Goal: Task Accomplishment & Management: Use online tool/utility

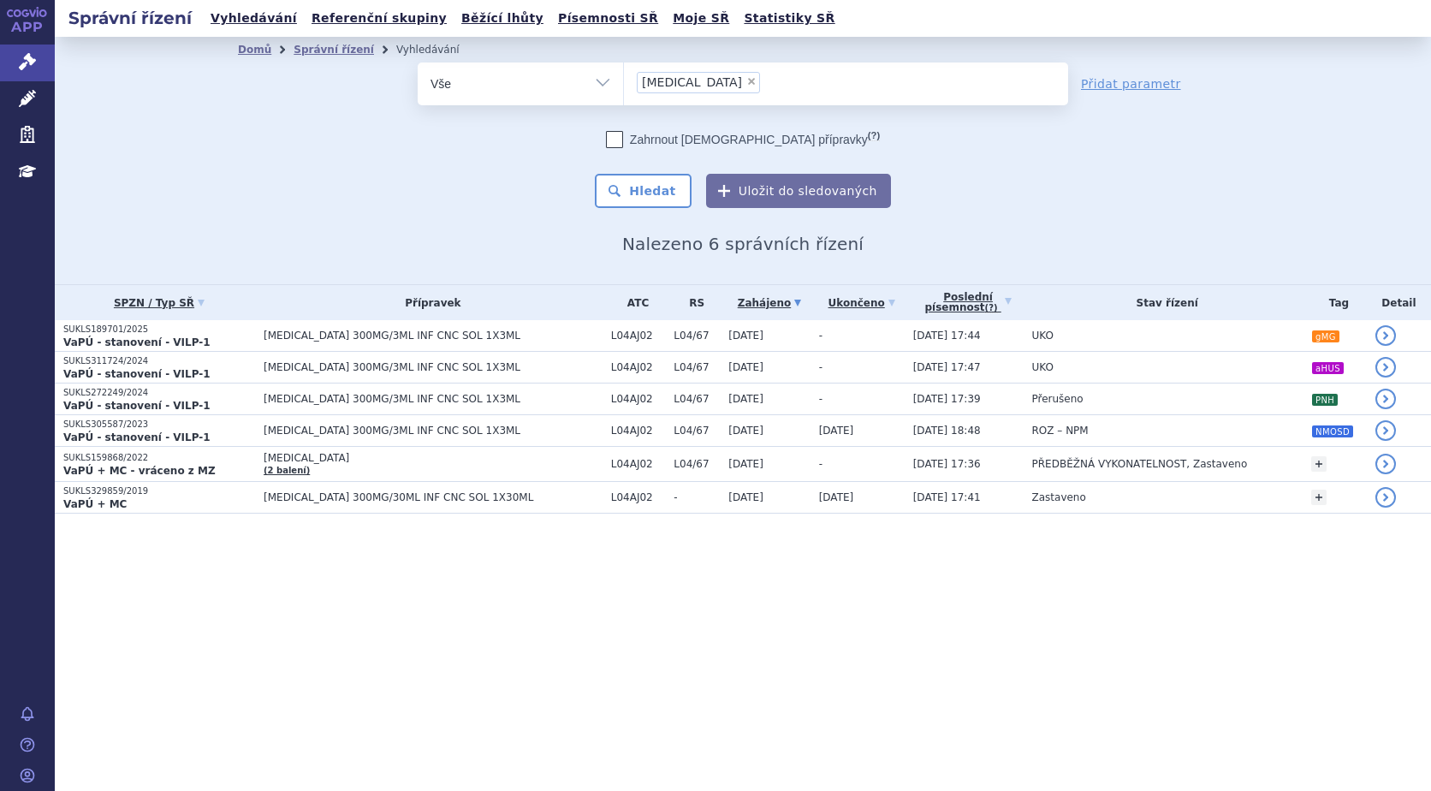
click at [746, 82] on span "×" at bounding box center [751, 81] width 10 height 10
click at [624, 82] on select "ultomiris" at bounding box center [623, 83] width 1 height 43
select select
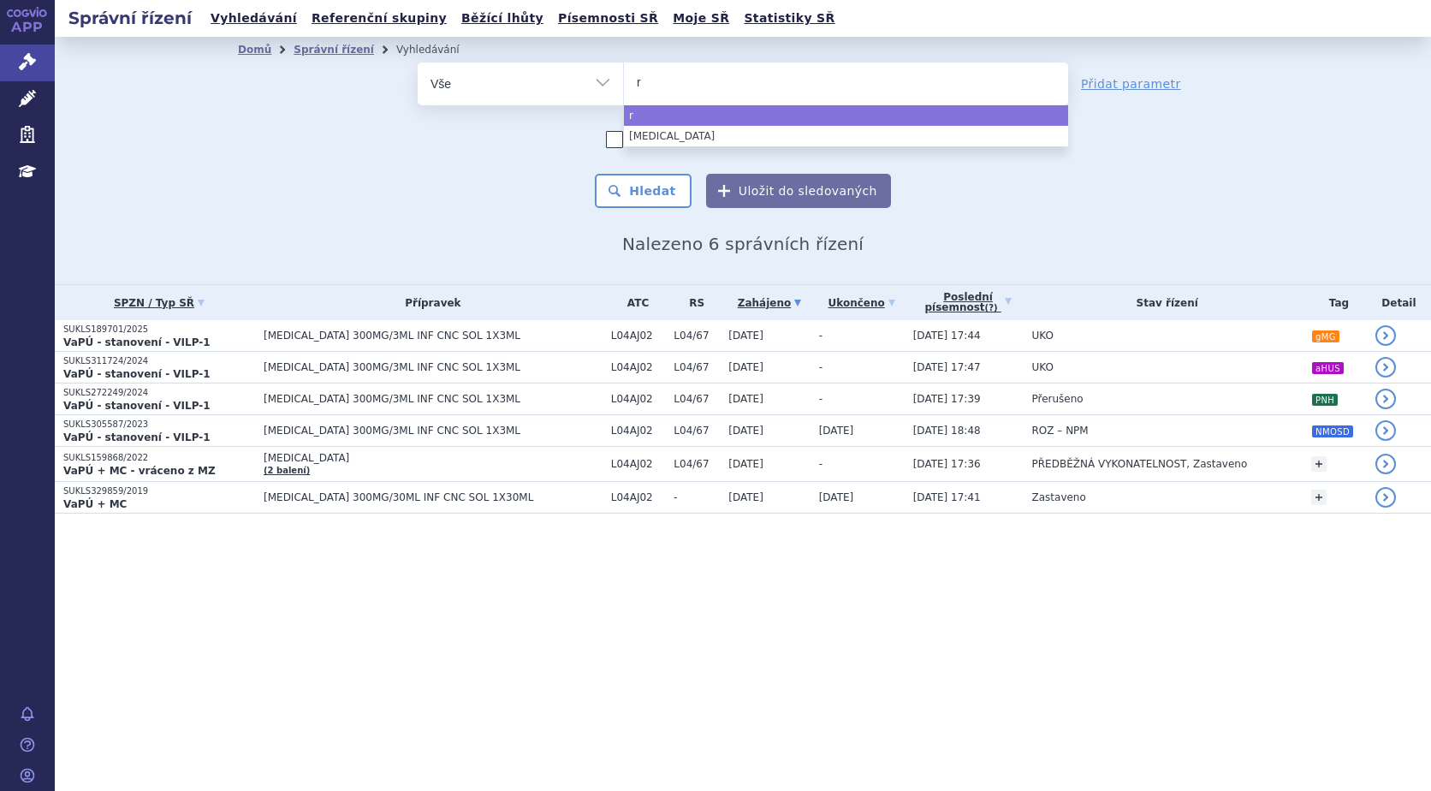
type input "ry"
type input "rys"
type input "ryst"
type input "rystt"
type input "rystti"
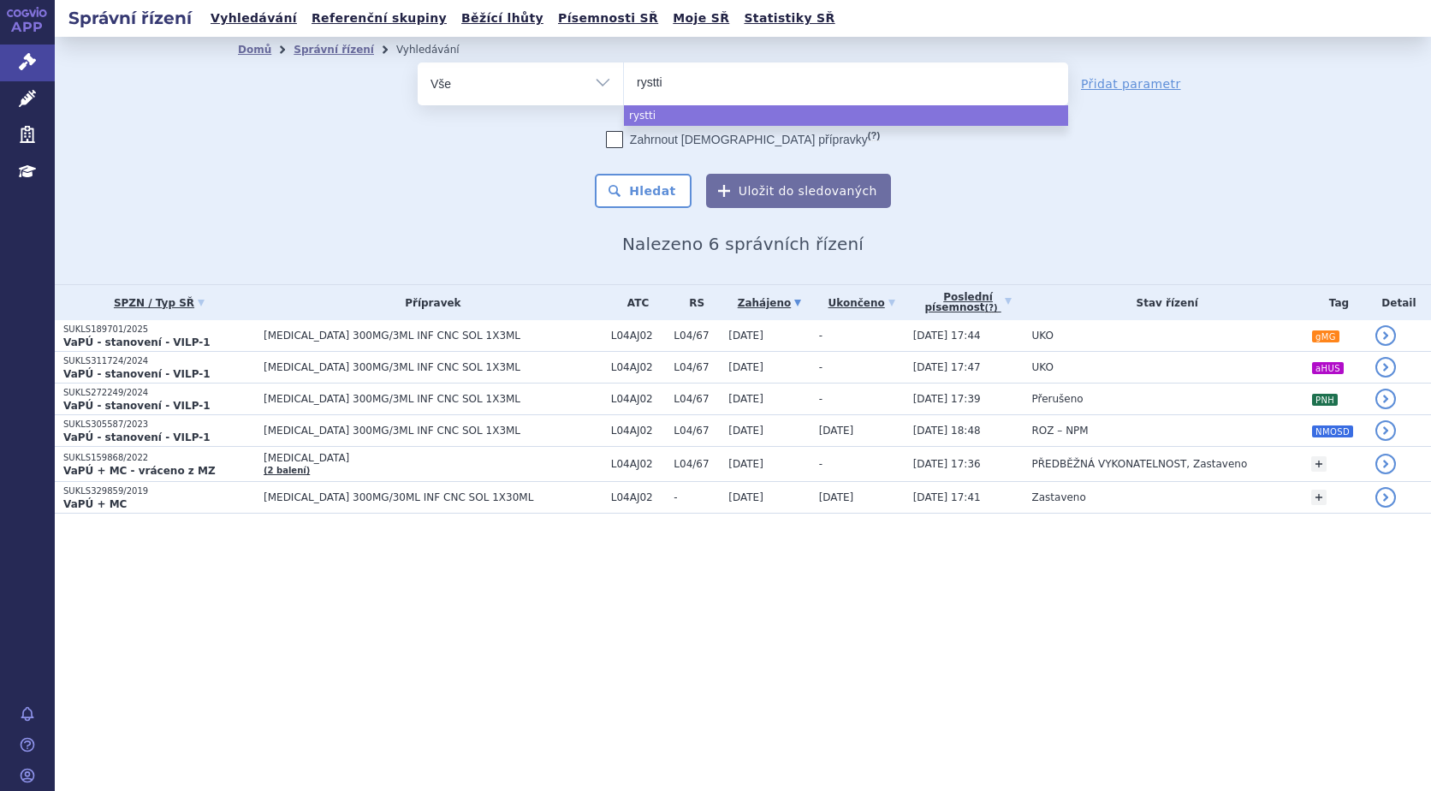
type input "rysttig"
type input "rysttigo"
select select "rysttigo"
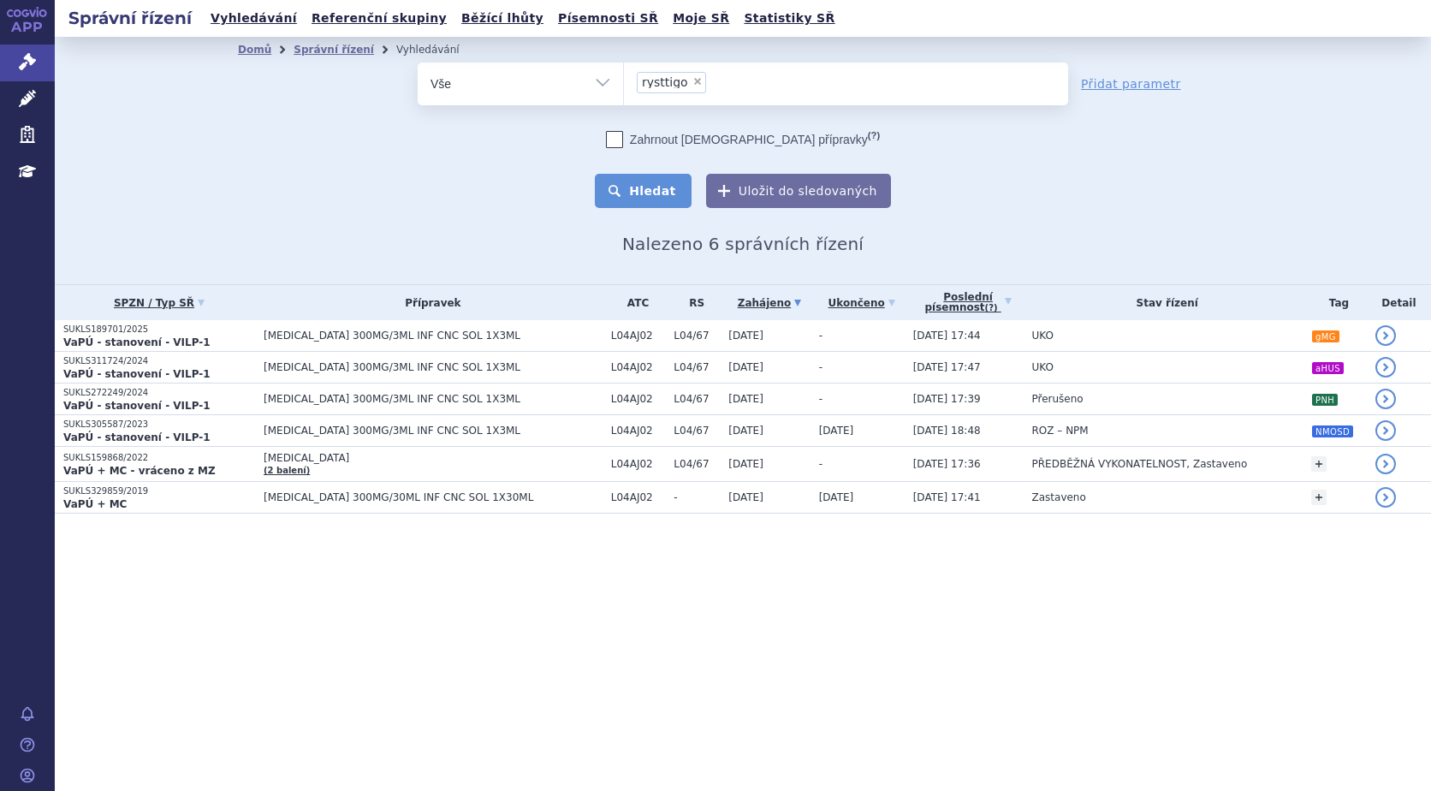
click at [625, 185] on button "Hledat" at bounding box center [643, 191] width 97 height 34
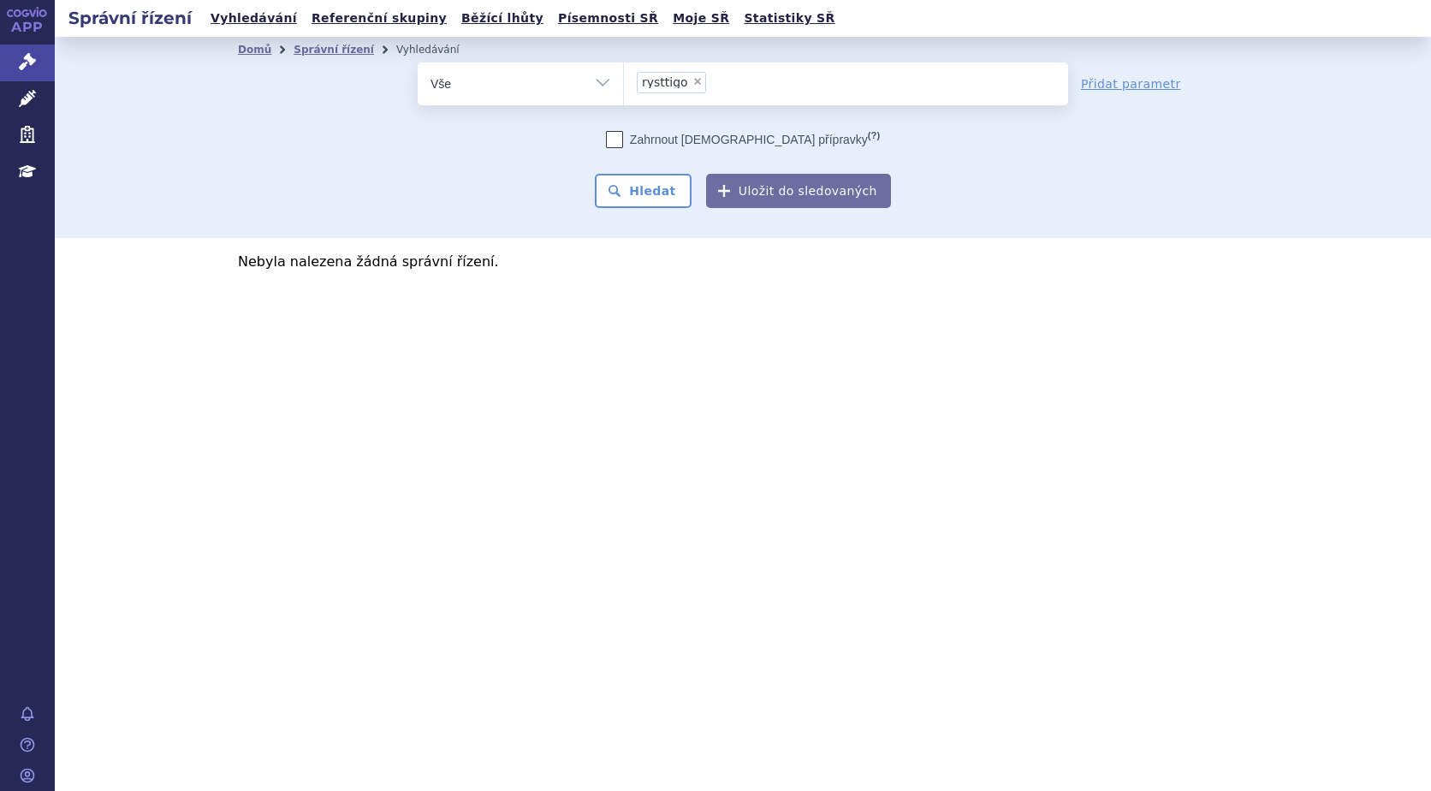
click at [692, 83] on span "×" at bounding box center [697, 81] width 10 height 10
click at [624, 83] on select "rysttigo" at bounding box center [623, 83] width 1 height 43
select select
click at [685, 86] on ul at bounding box center [846, 80] width 444 height 36
click at [624, 86] on select "rysttigo" at bounding box center [623, 83] width 1 height 43
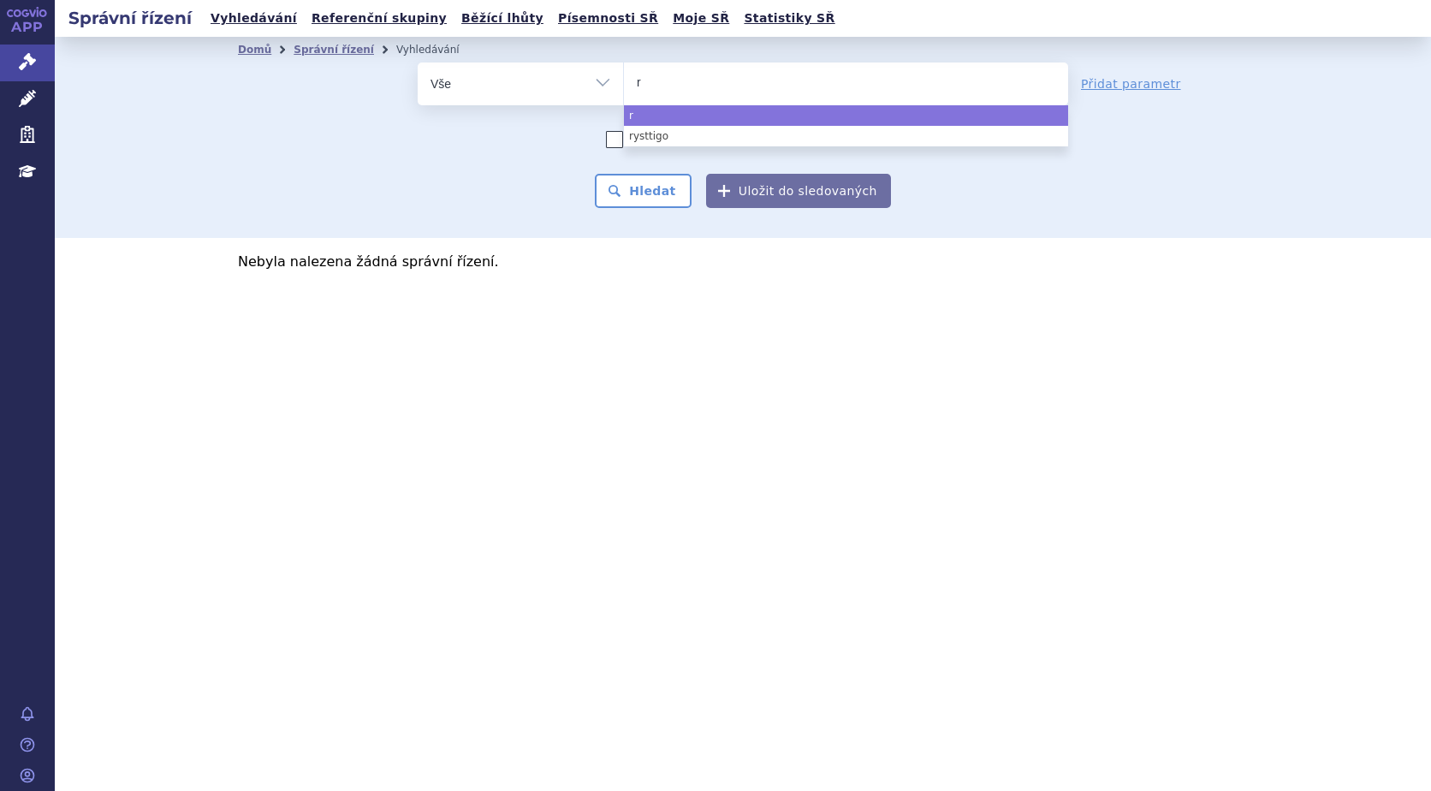
type input "ry"
type input "rys"
type input "ryst"
type input "rysti"
type input "rystig"
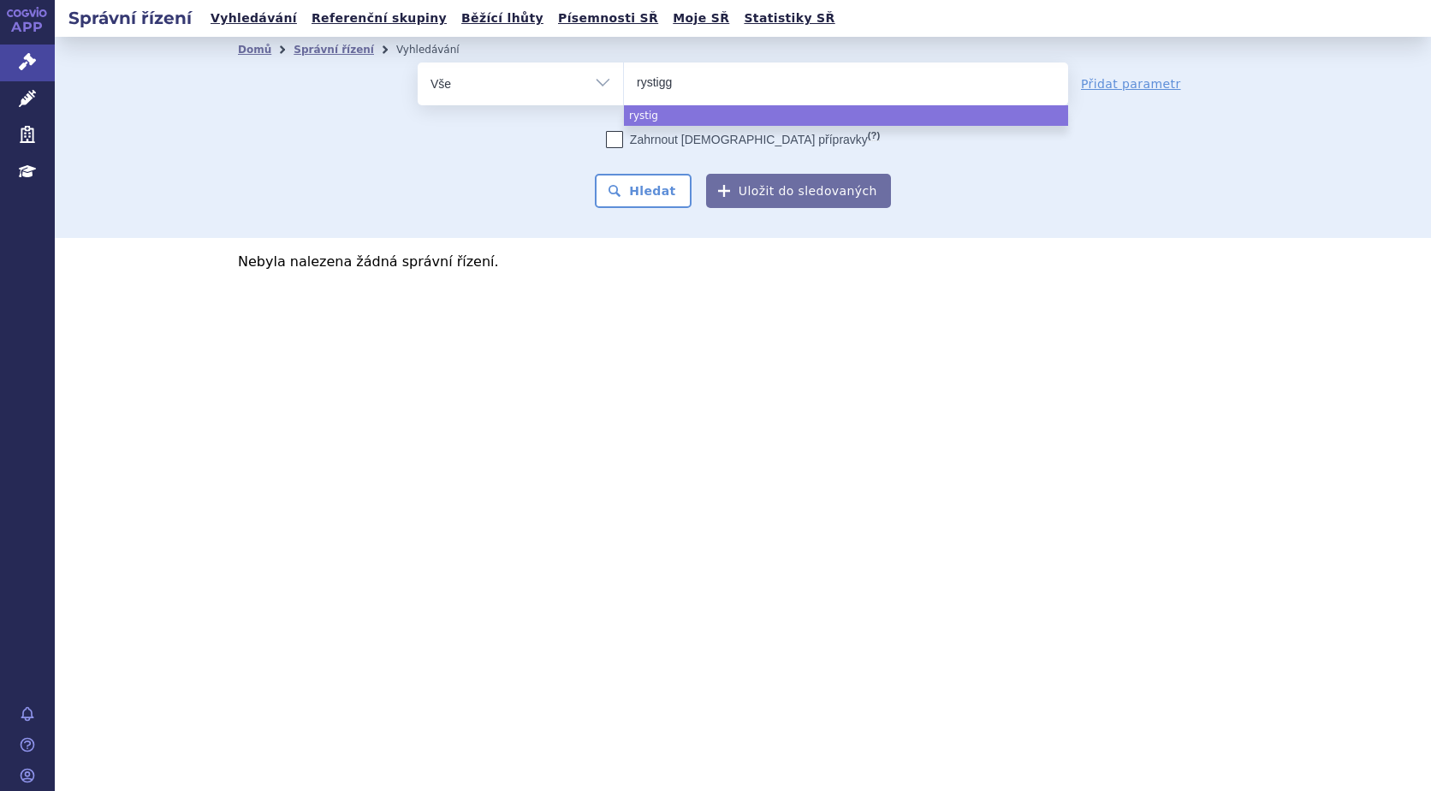
type input "rystiggo"
select select "rystiggo"
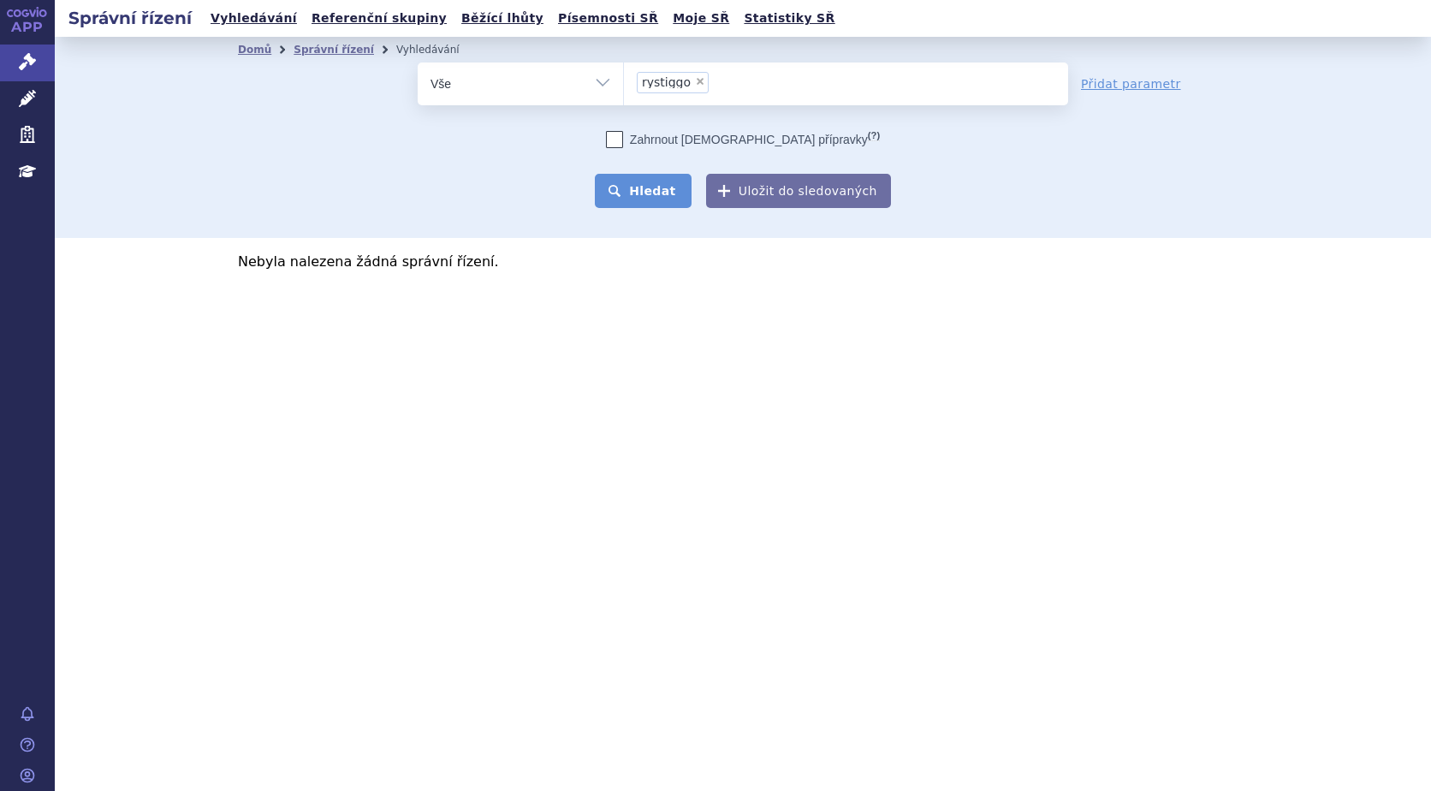
click at [658, 192] on button "Hledat" at bounding box center [643, 191] width 97 height 34
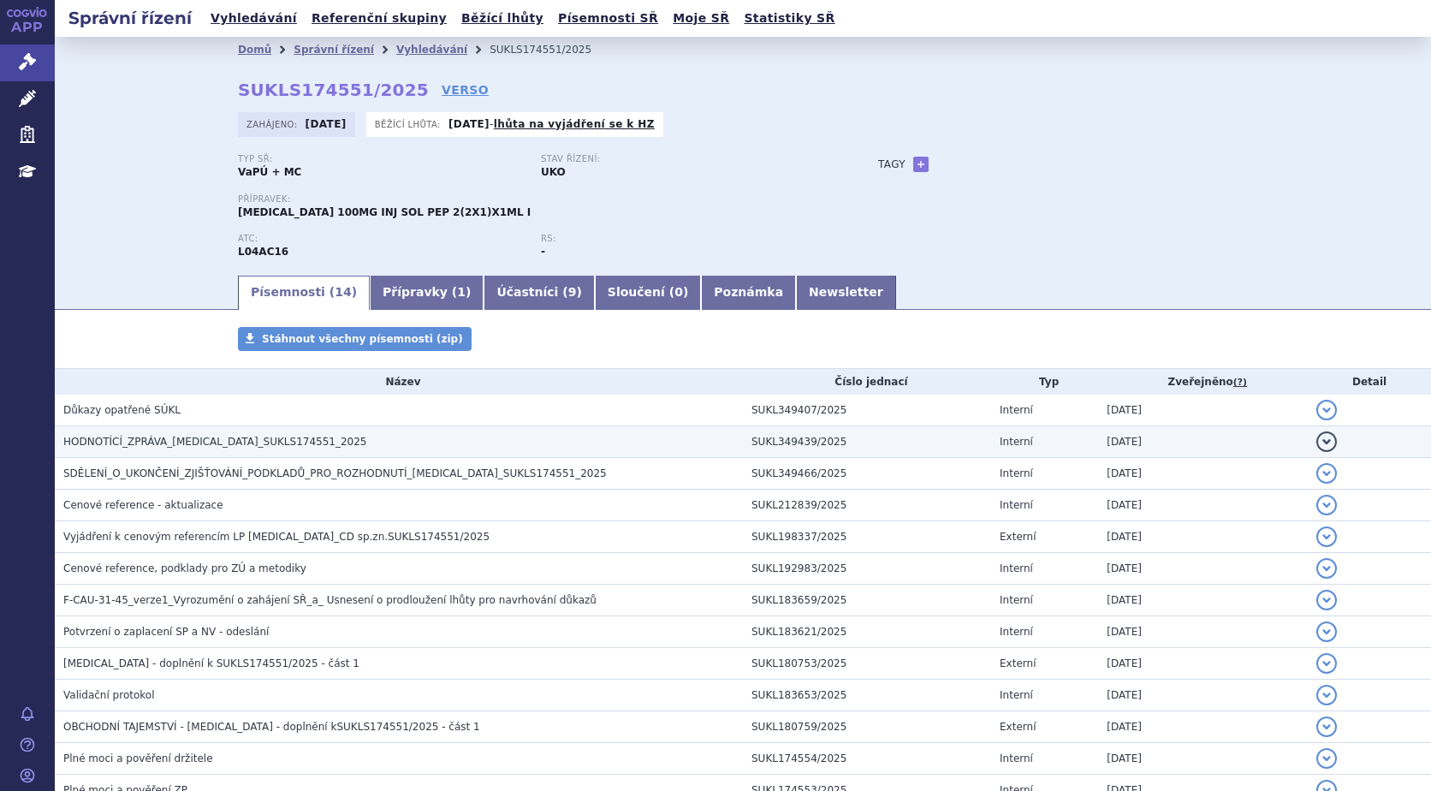
click at [90, 434] on h3 "HODNOTÍCÍ_ZPRÁVA_TREMFYA_SUKLS174551_2025" at bounding box center [402, 441] width 679 height 17
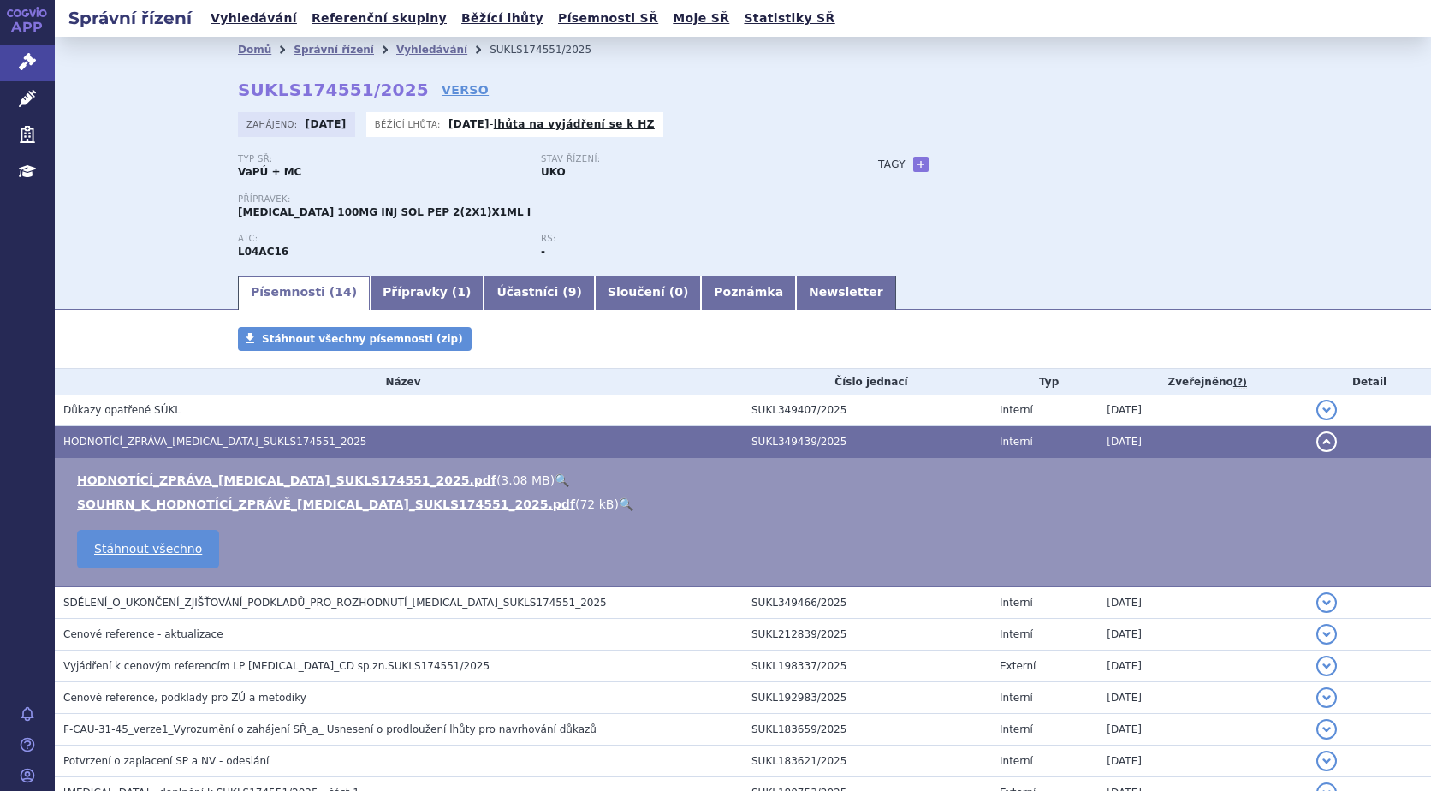
click at [554, 479] on link "🔍" at bounding box center [561, 480] width 15 height 14
click at [913, 165] on link "+" at bounding box center [920, 164] width 15 height 15
click at [972, 161] on span at bounding box center [997, 164] width 123 height 22
click at [940, 185] on input "Crohnova" at bounding box center [988, 190] width 116 height 22
type input "Crohnova"
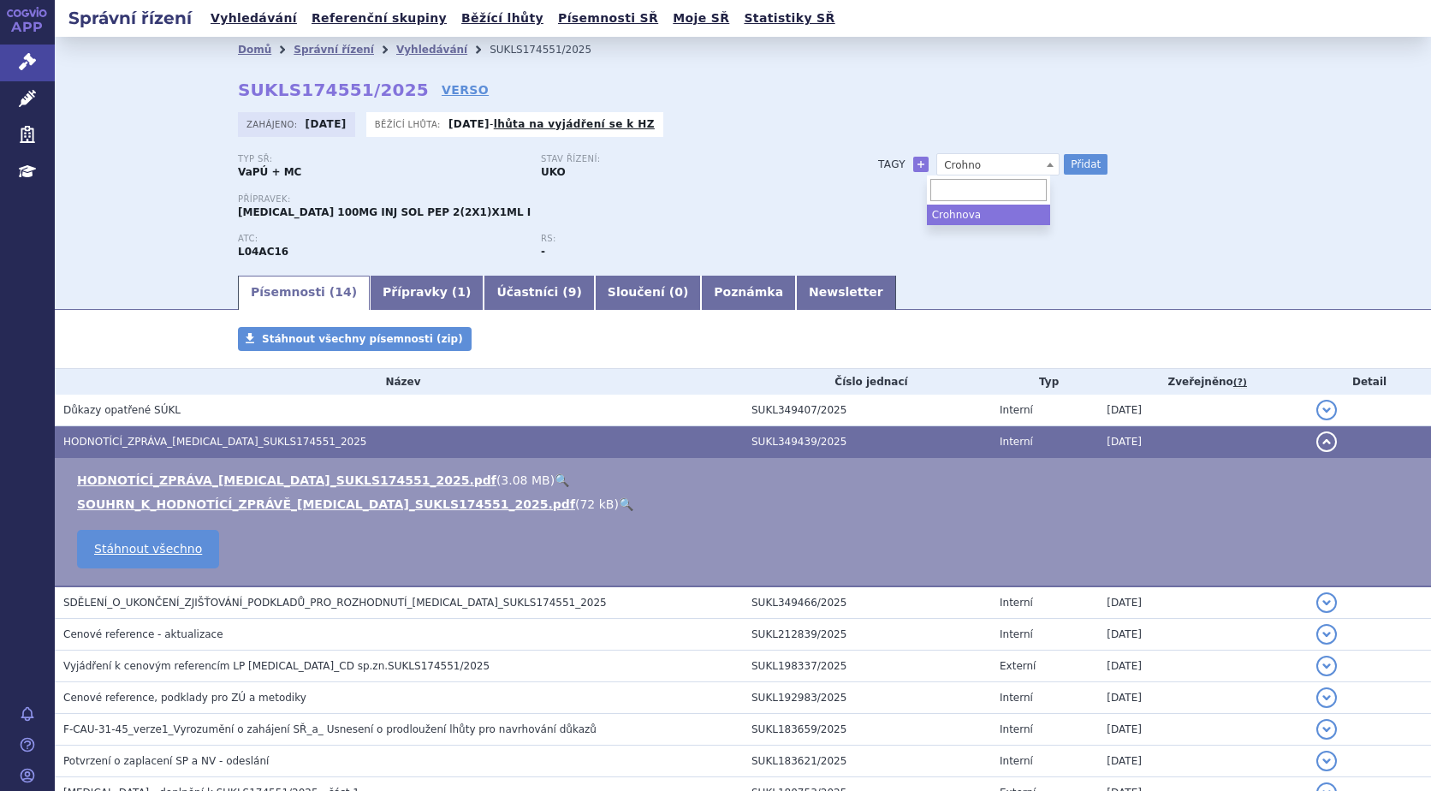
click at [554, 480] on link "🔍" at bounding box center [561, 480] width 15 height 14
click at [983, 165] on span "Crohno" at bounding box center [997, 165] width 121 height 22
click at [984, 160] on span "Crohno" at bounding box center [997, 165] width 121 height 22
click at [984, 159] on span "Crohno" at bounding box center [997, 165] width 121 height 22
click at [882, 166] on h3 "Tagy" at bounding box center [891, 164] width 27 height 21
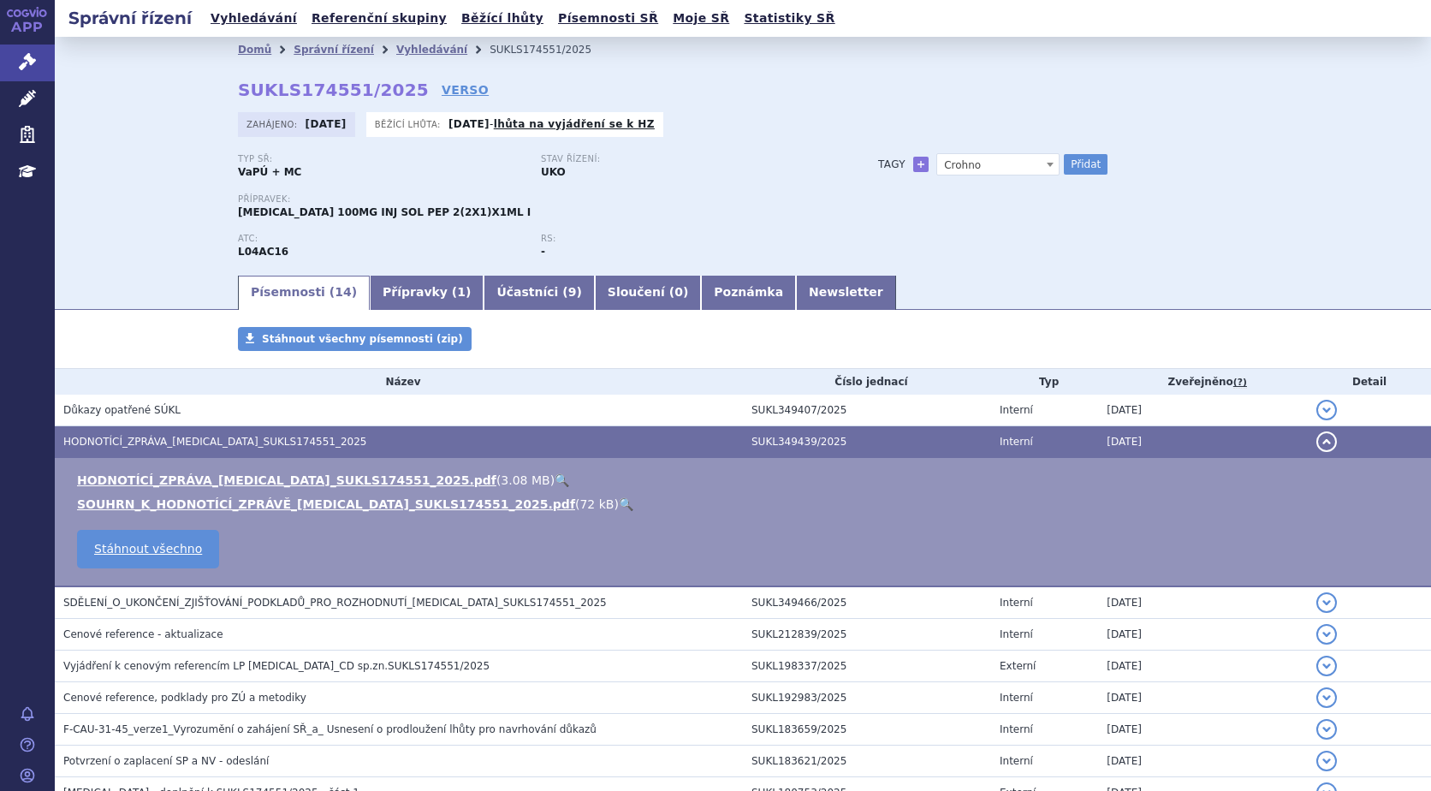
click at [979, 157] on span "Crohno" at bounding box center [997, 165] width 121 height 22
type input "c"
type input "Crohnova"
click at [1070, 163] on button "Přidat" at bounding box center [1086, 164] width 44 height 21
select select
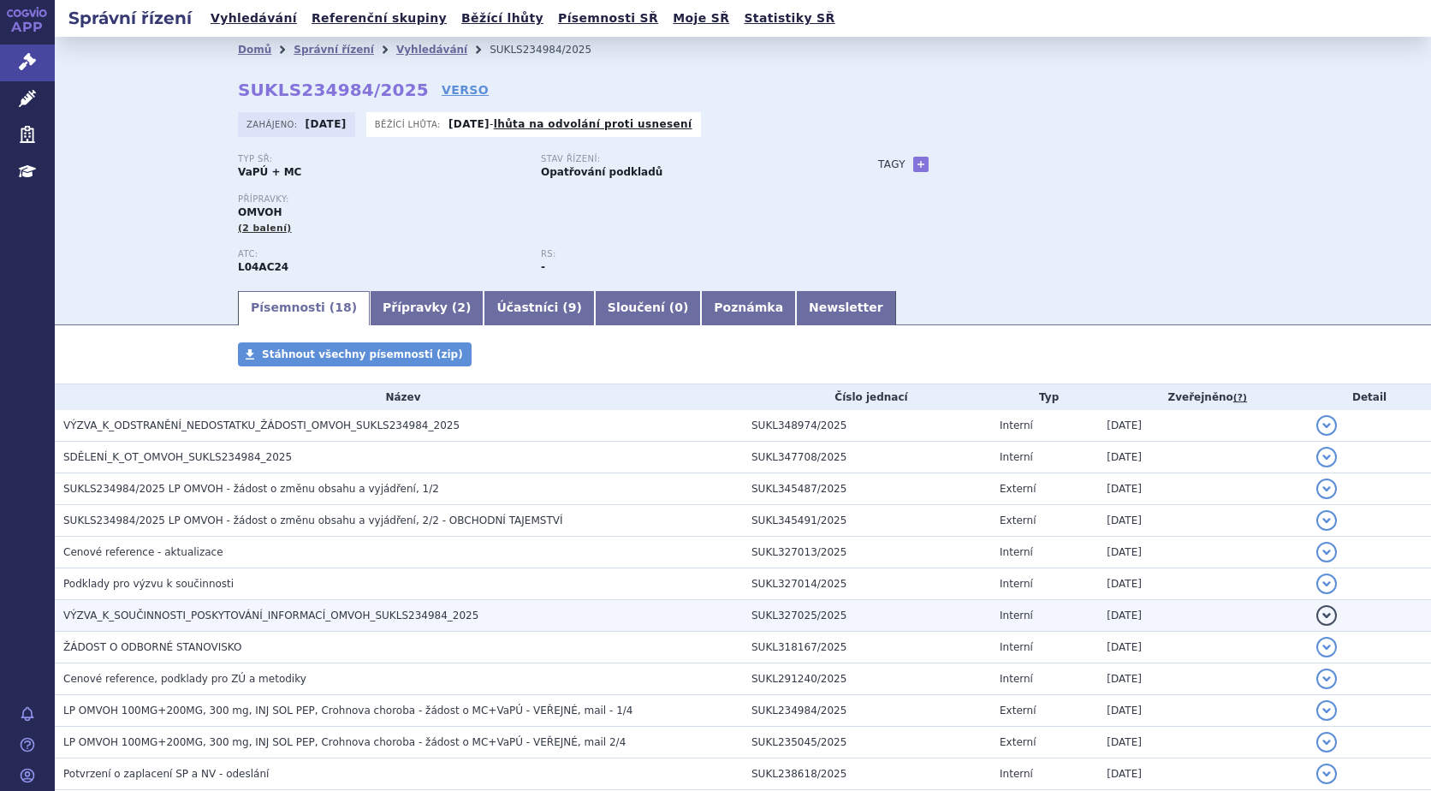
scroll to position [86, 0]
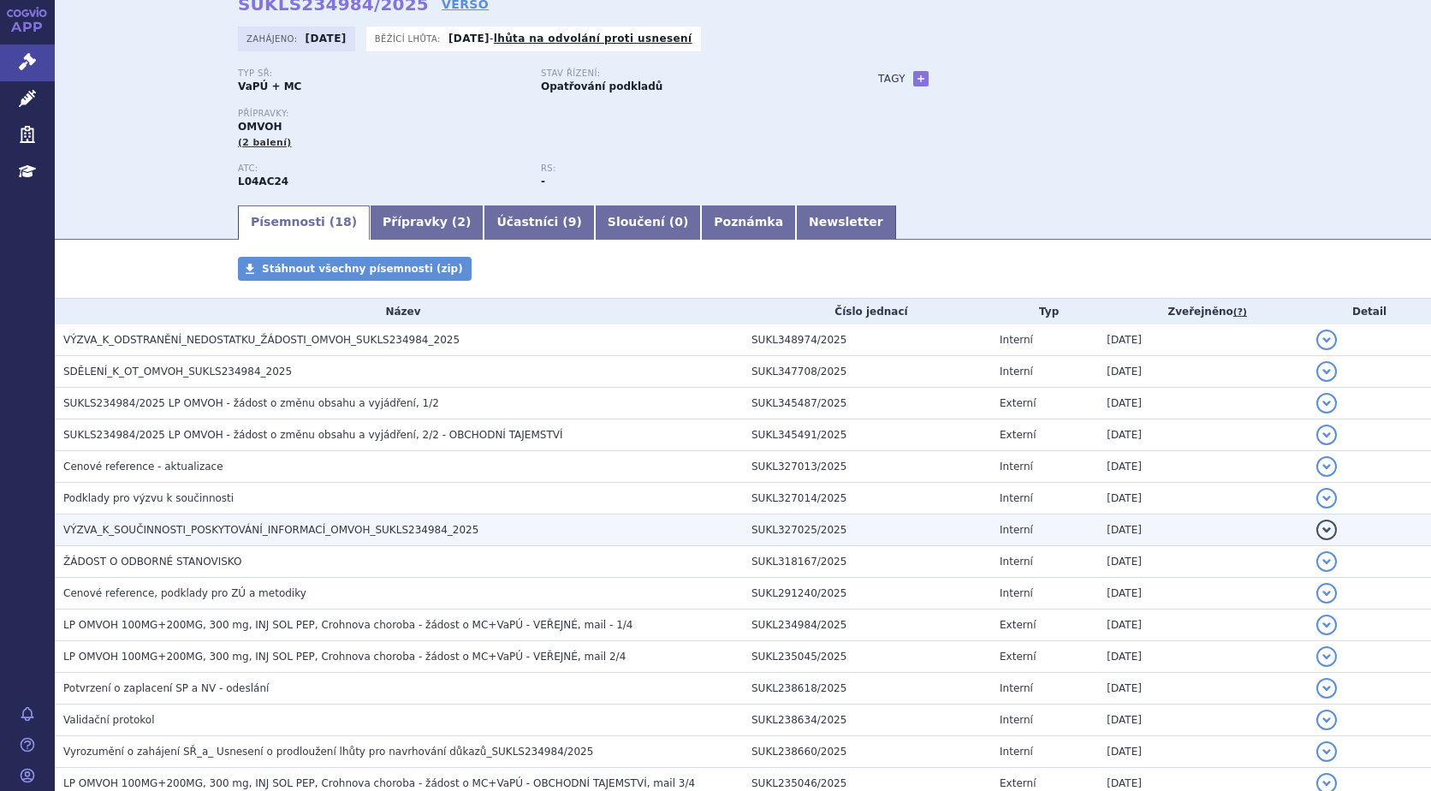
click at [1318, 531] on button "detail" at bounding box center [1326, 529] width 21 height 21
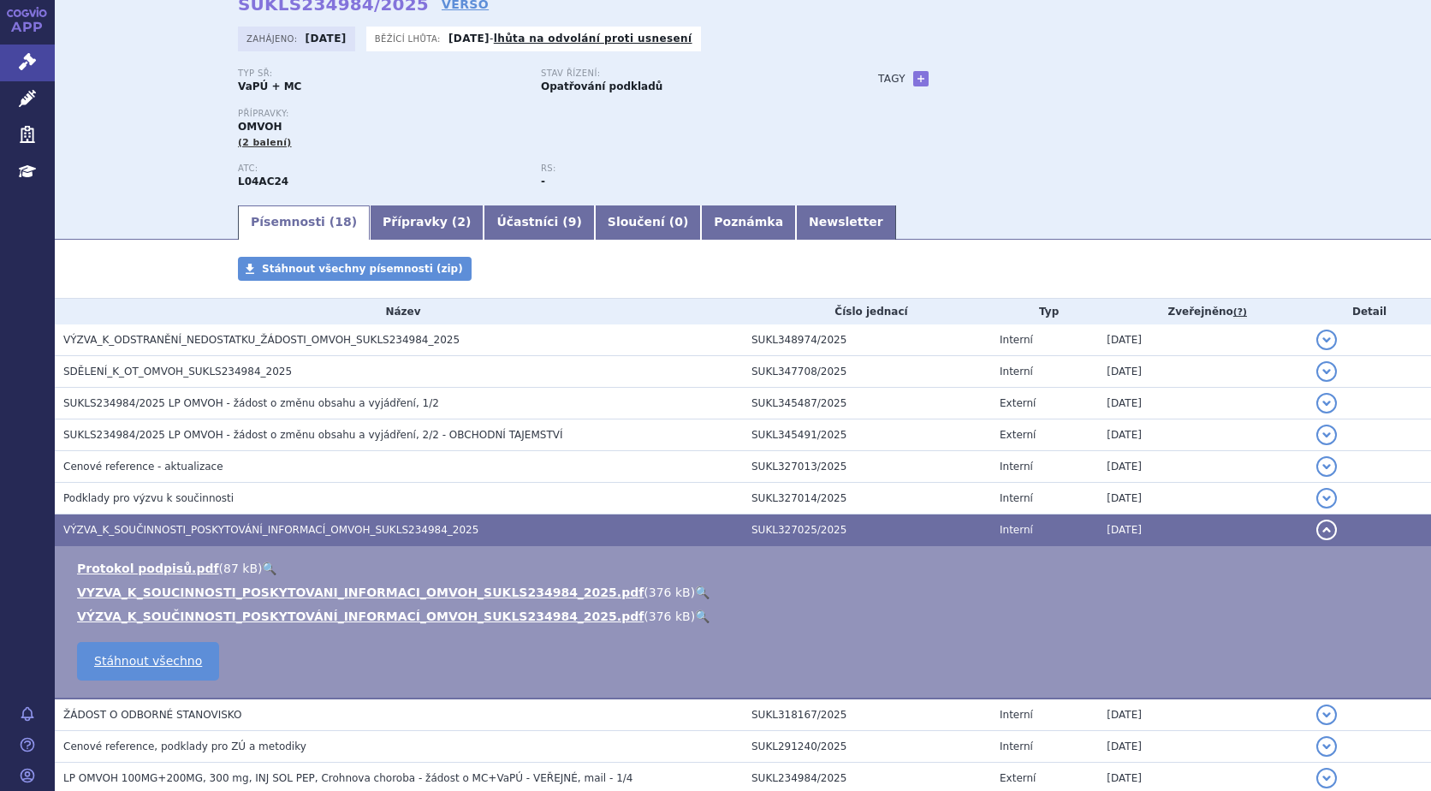
click at [695, 585] on link "🔍" at bounding box center [702, 592] width 15 height 14
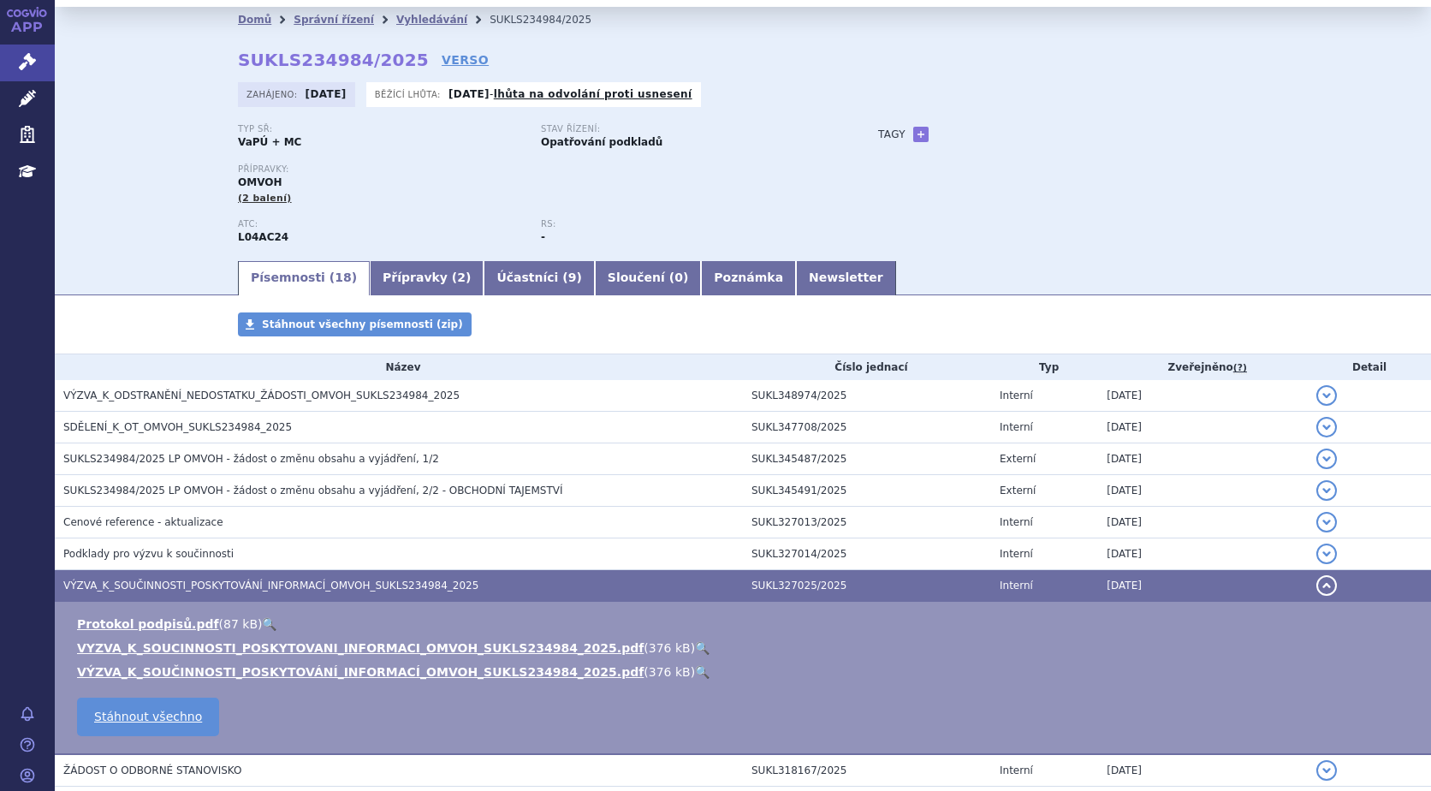
scroll to position [0, 0]
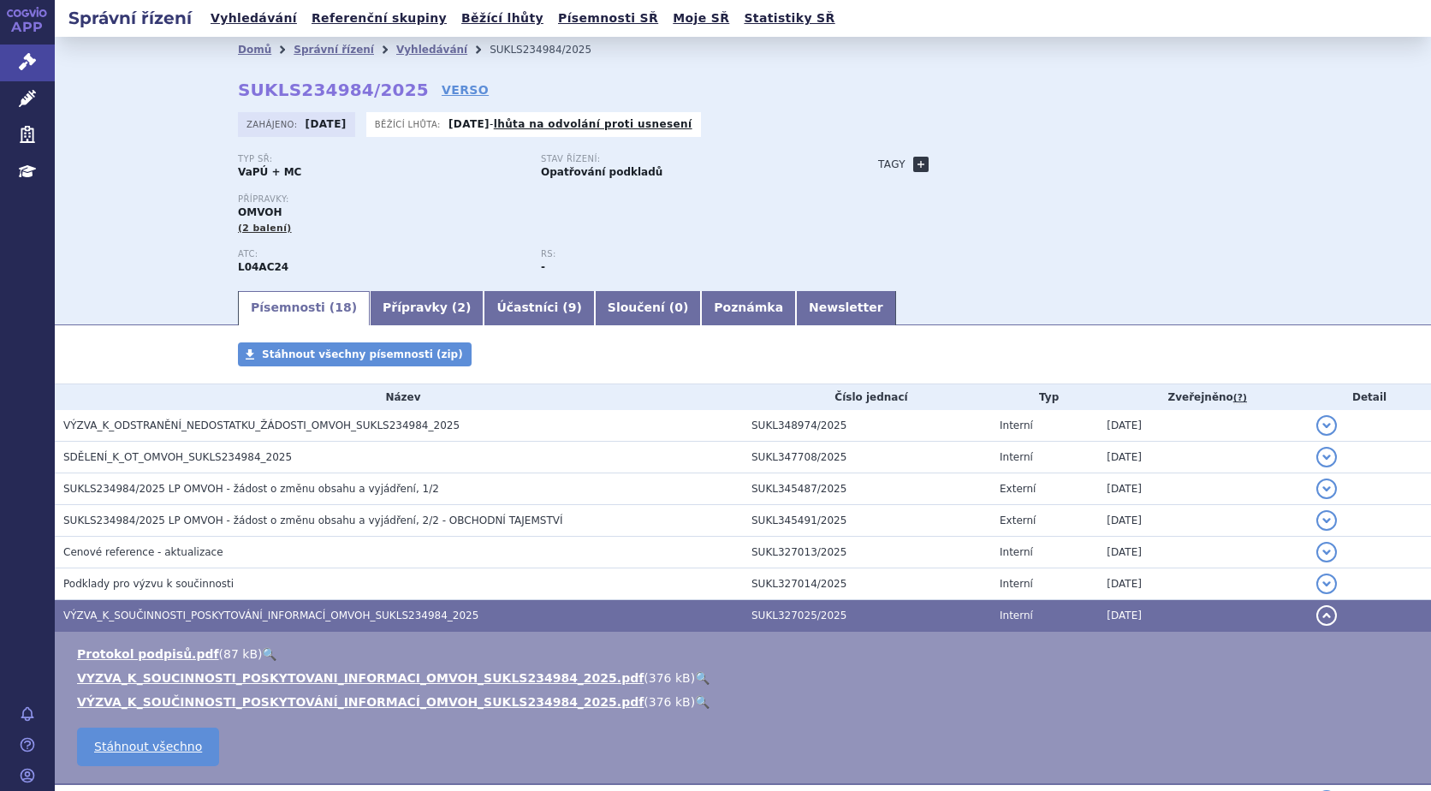
click at [913, 158] on link "+" at bounding box center [920, 164] width 15 height 15
click at [949, 152] on div "Domů Správní řízení Vyhledávání SUKLS234984/2025 SUKLS234984/2025 VERSO [GEOGRA…" at bounding box center [743, 175] width 1078 height 226
click at [951, 162] on span at bounding box center [997, 164] width 123 height 22
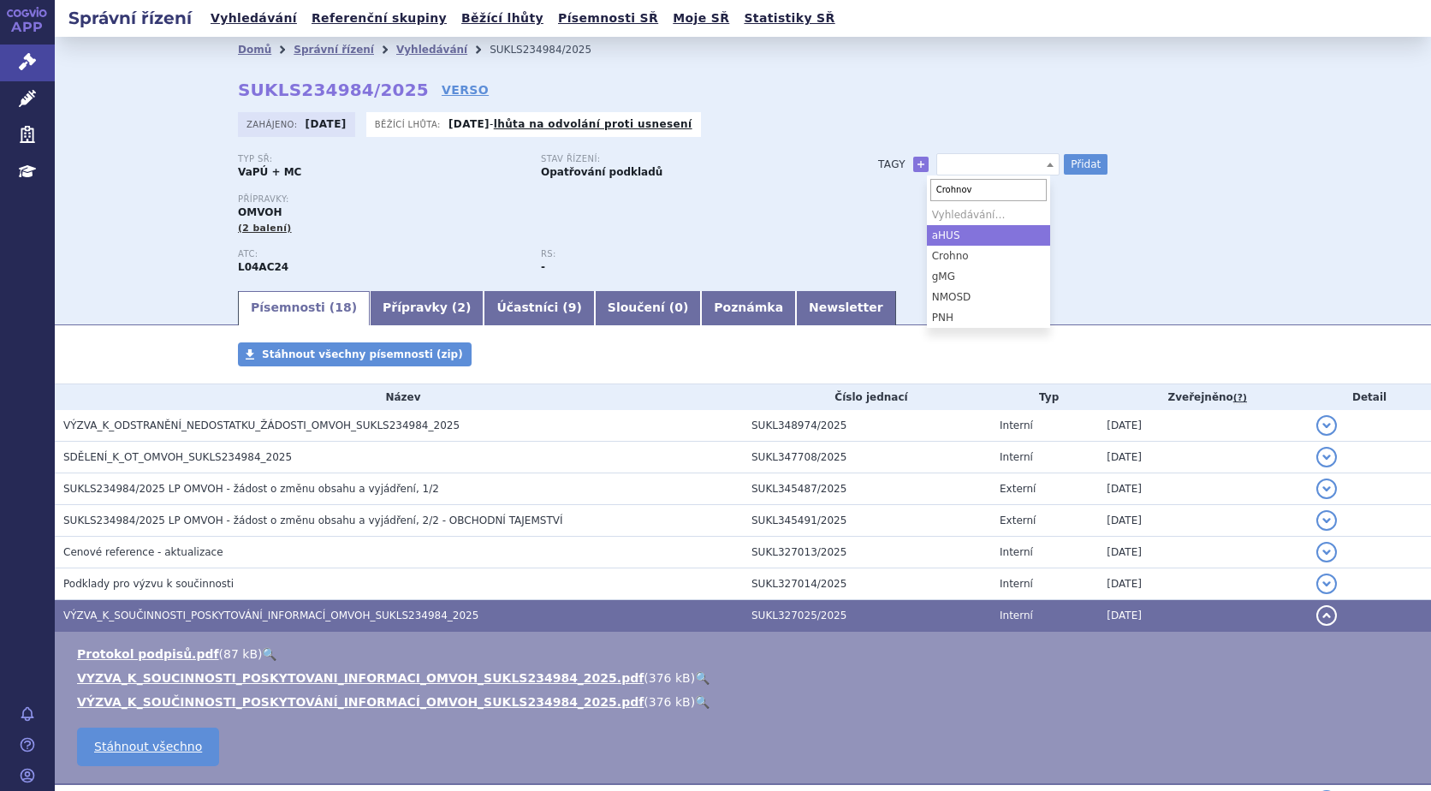
type input "Crohnova"
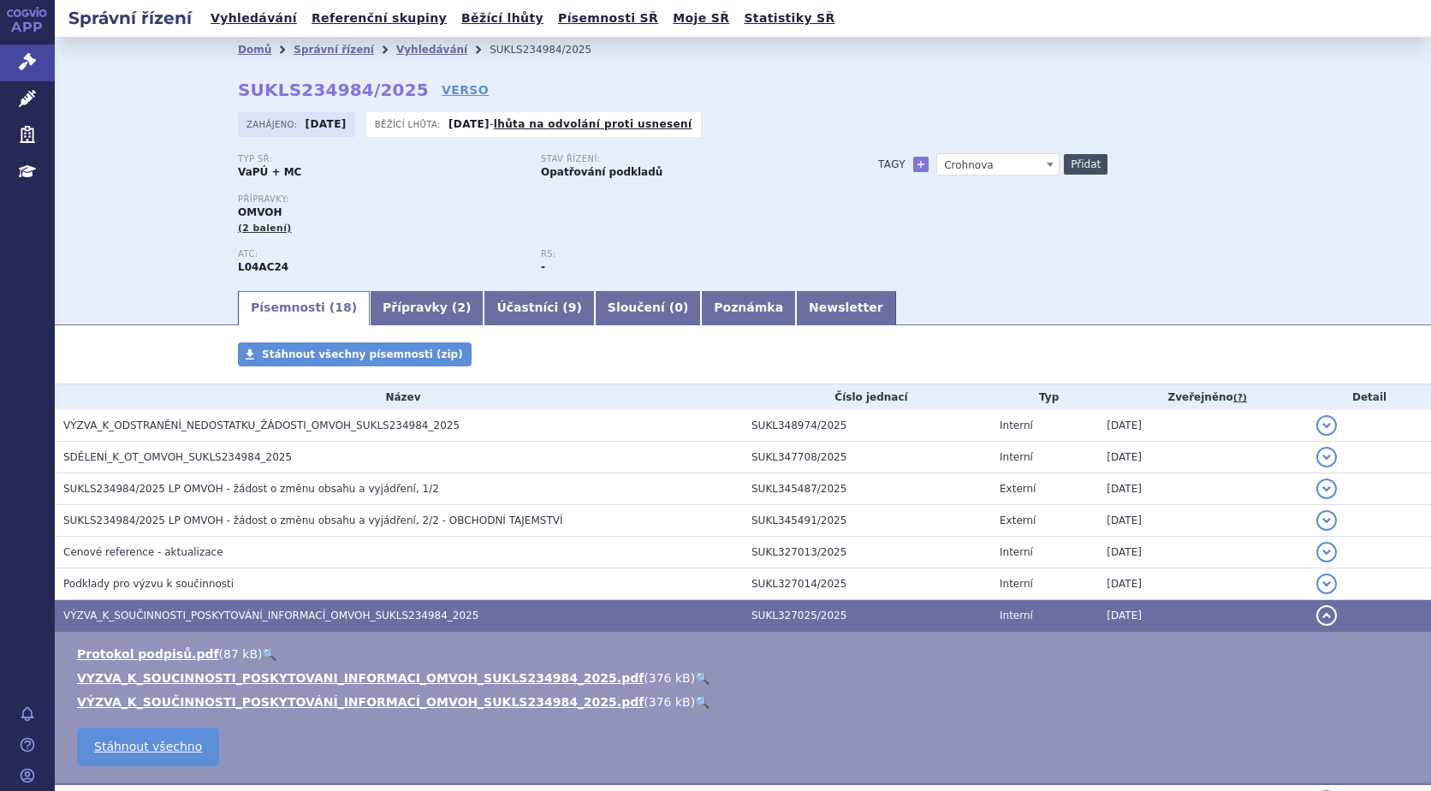
click at [1071, 155] on button "Přidat" at bounding box center [1086, 164] width 44 height 21
select select
click at [311, 96] on strong "SUKLS234984/2025" at bounding box center [333, 90] width 191 height 21
click at [396, 44] on link "Vyhledávání" at bounding box center [431, 50] width 71 height 12
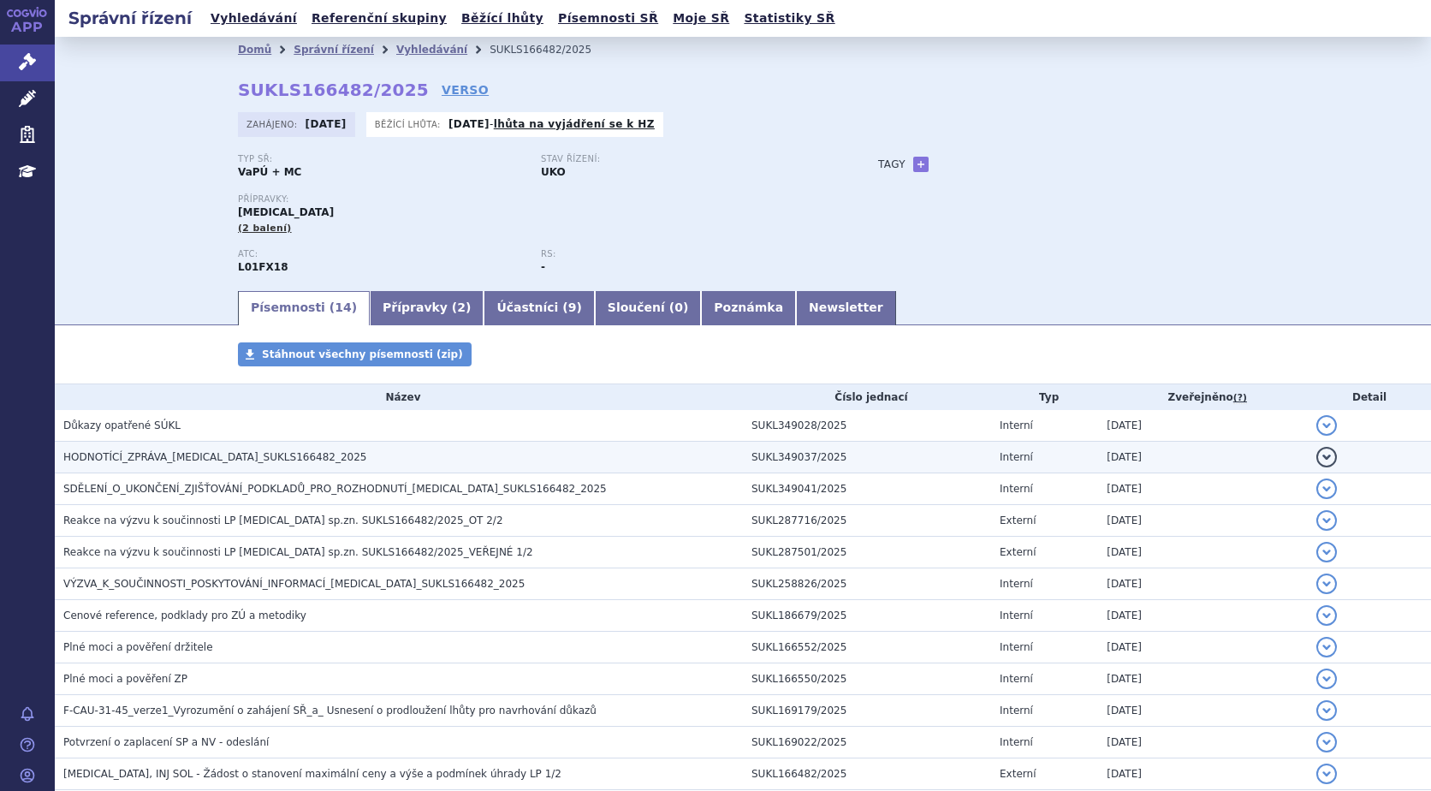
click at [299, 455] on span "HODNOTÍCÍ_ZPRÁVA_RYBREVANT_SUKLS166482_2025" at bounding box center [215, 457] width 304 height 12
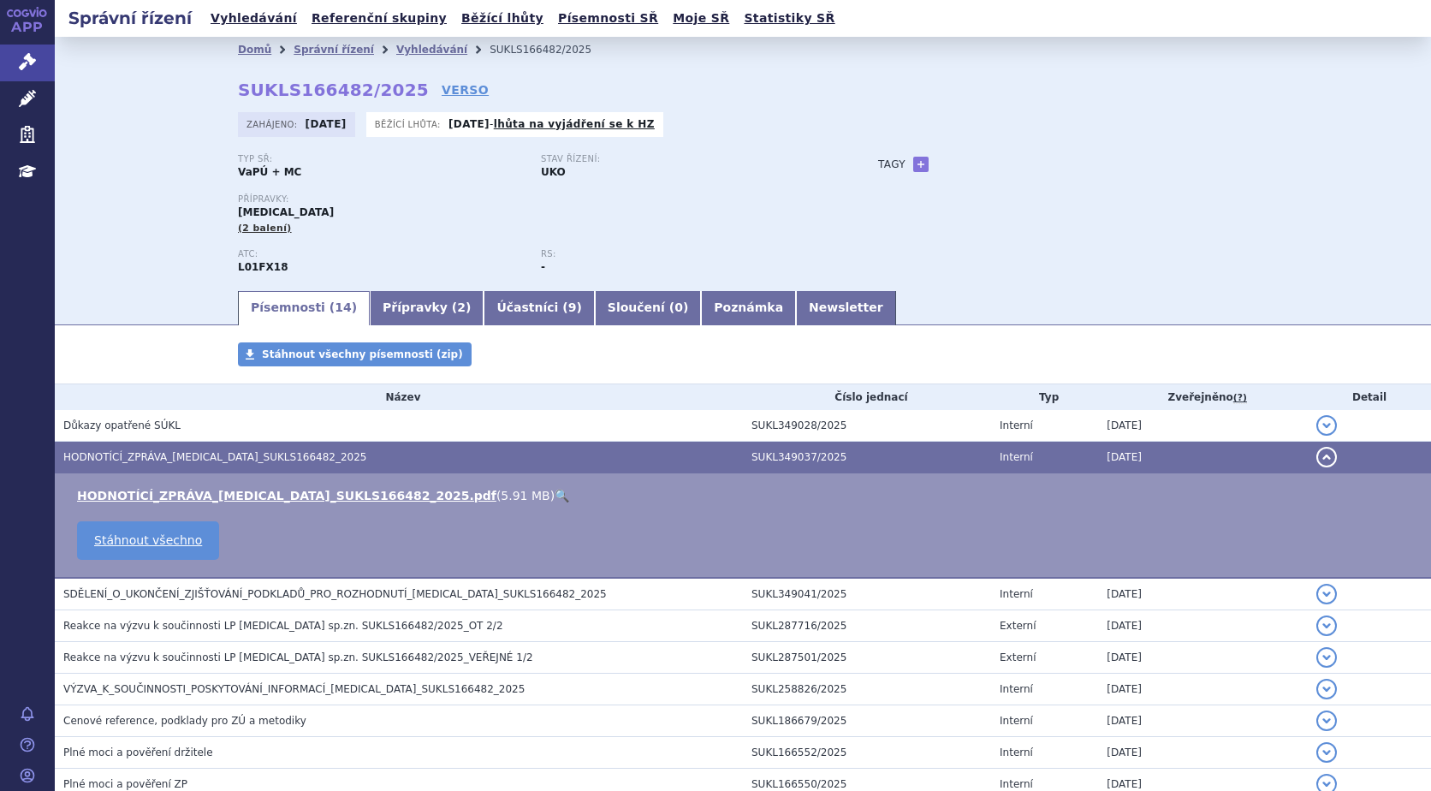
click at [554, 494] on link "🔍" at bounding box center [561, 496] width 15 height 14
